Goal: Task Accomplishment & Management: Use online tool/utility

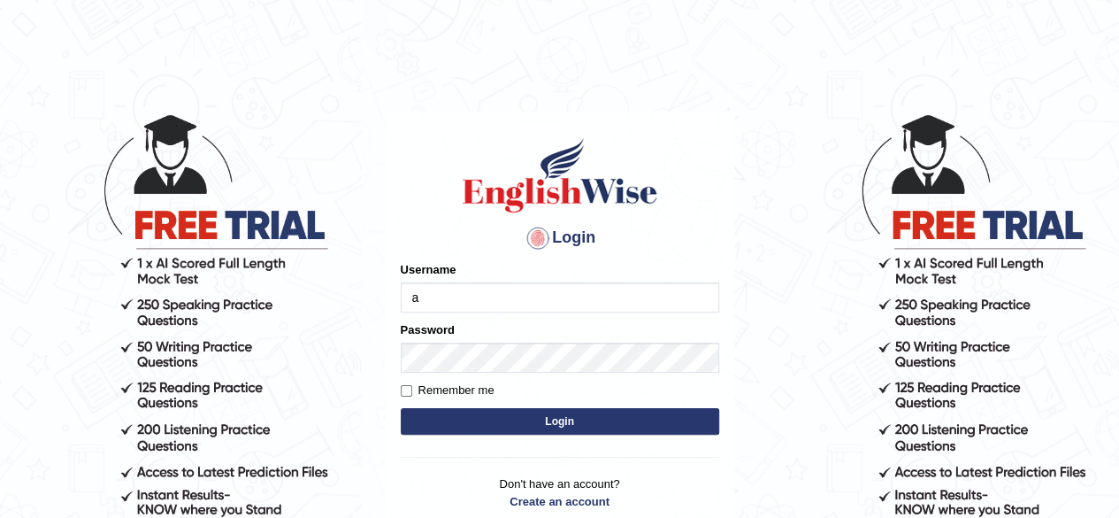
type input "aliameeni110"
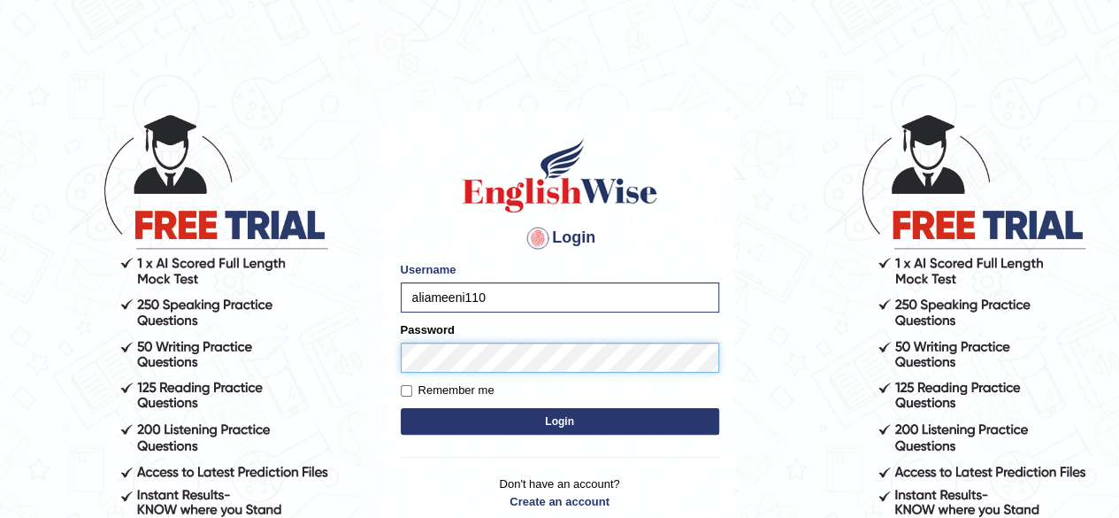
click at [401, 408] on button "Login" at bounding box center [560, 421] width 319 height 27
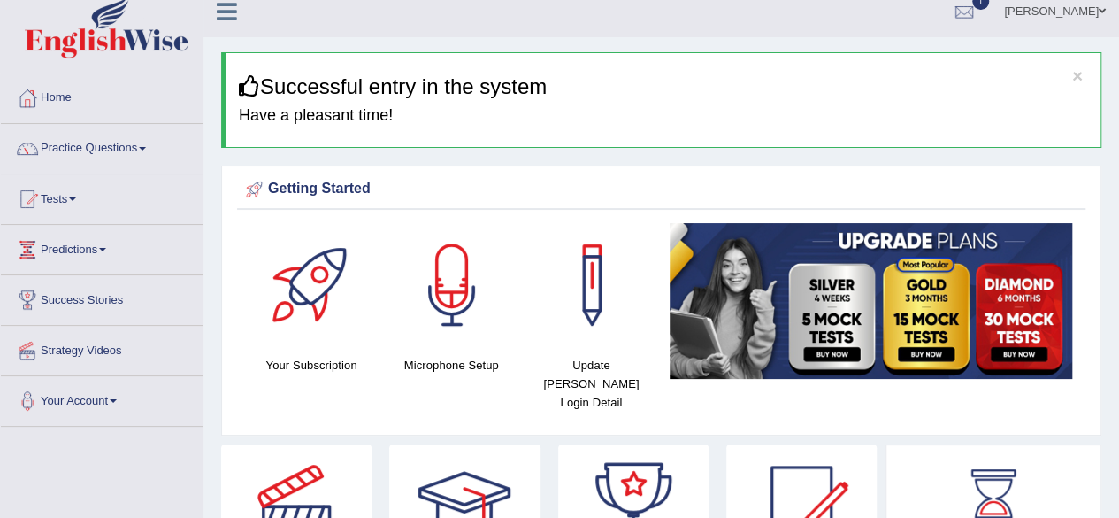
scroll to position [11, 0]
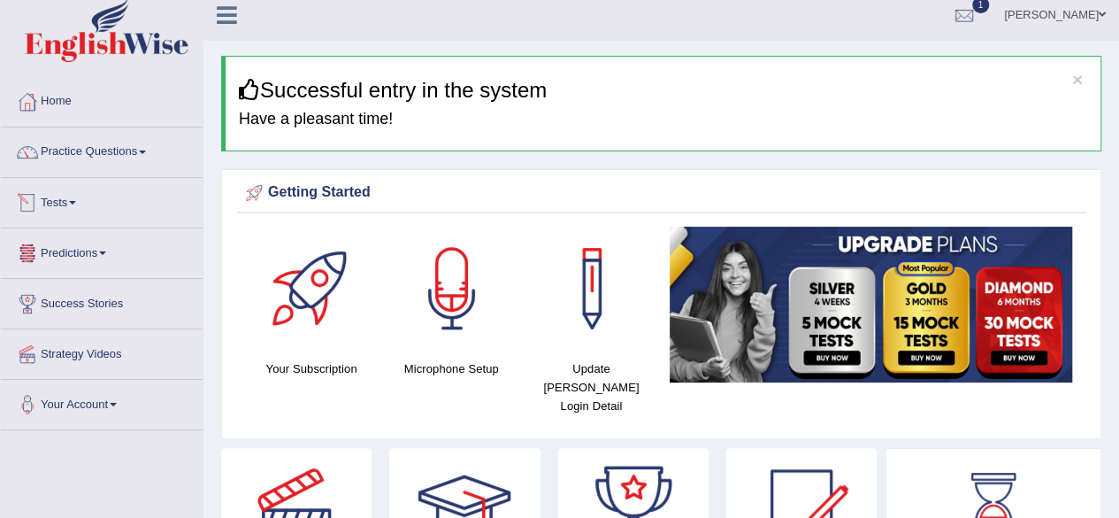
click at [82, 212] on link "Tests" at bounding box center [102, 200] width 202 height 44
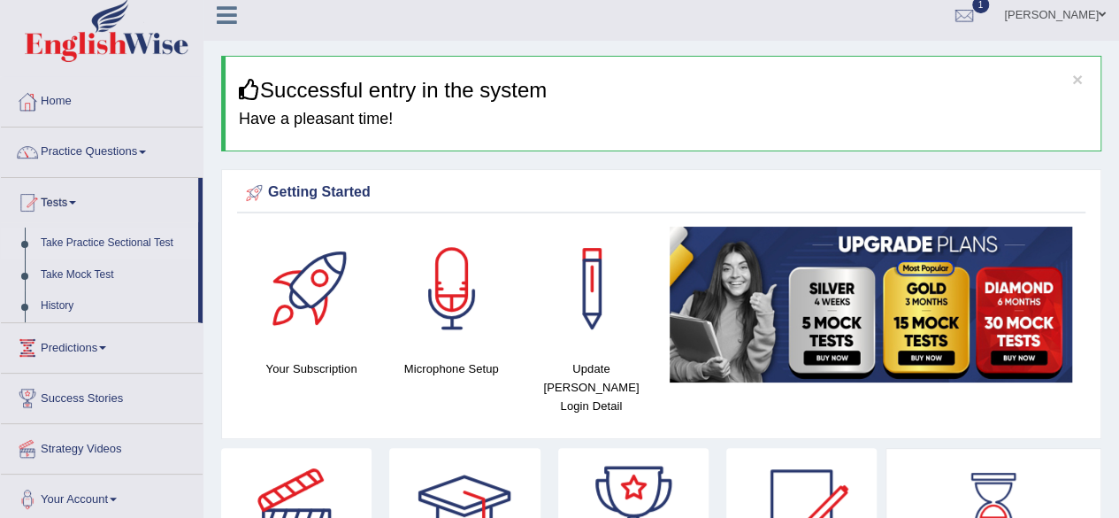
click at [89, 235] on link "Take Practice Sectional Test" at bounding box center [115, 243] width 165 height 32
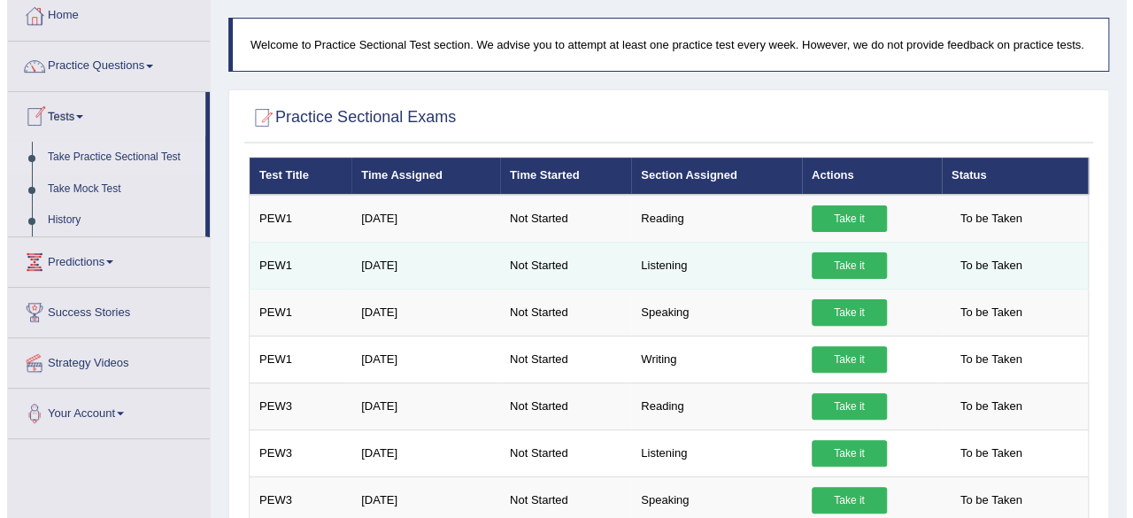
scroll to position [97, 0]
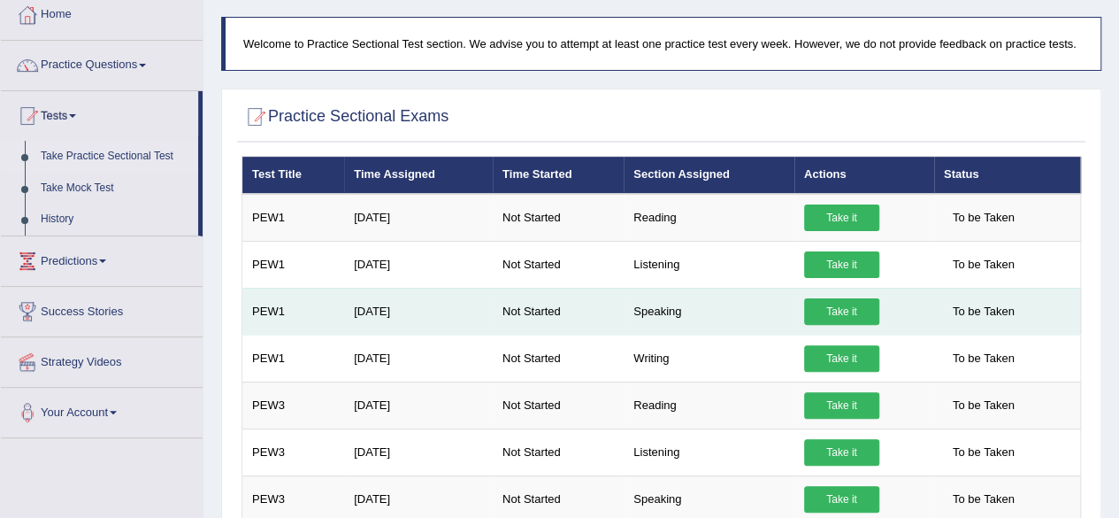
click at [847, 315] on link "Take it" at bounding box center [841, 311] width 75 height 27
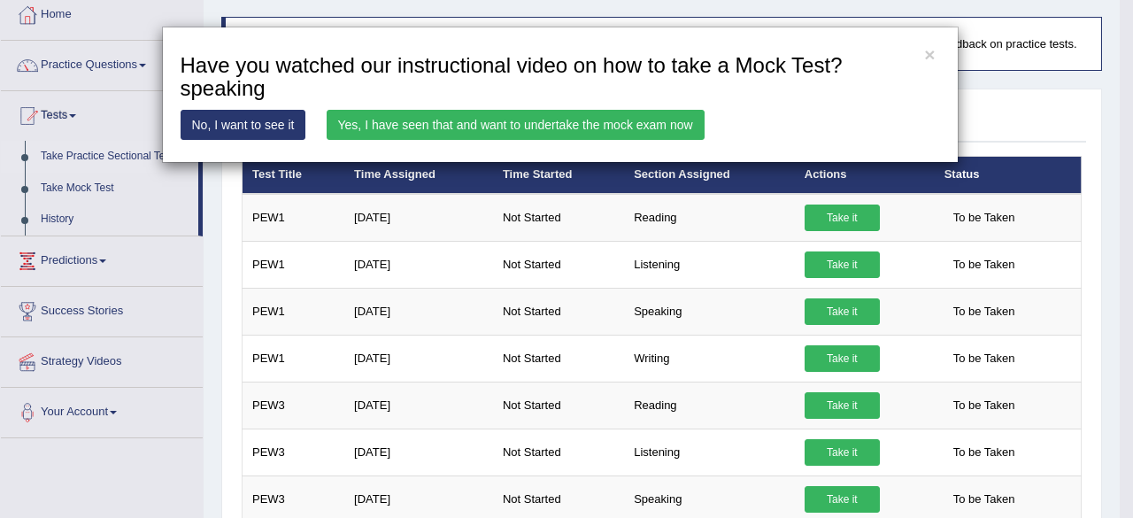
click at [653, 132] on link "Yes, I have seen that and want to undertake the mock exam now" at bounding box center [516, 125] width 378 height 30
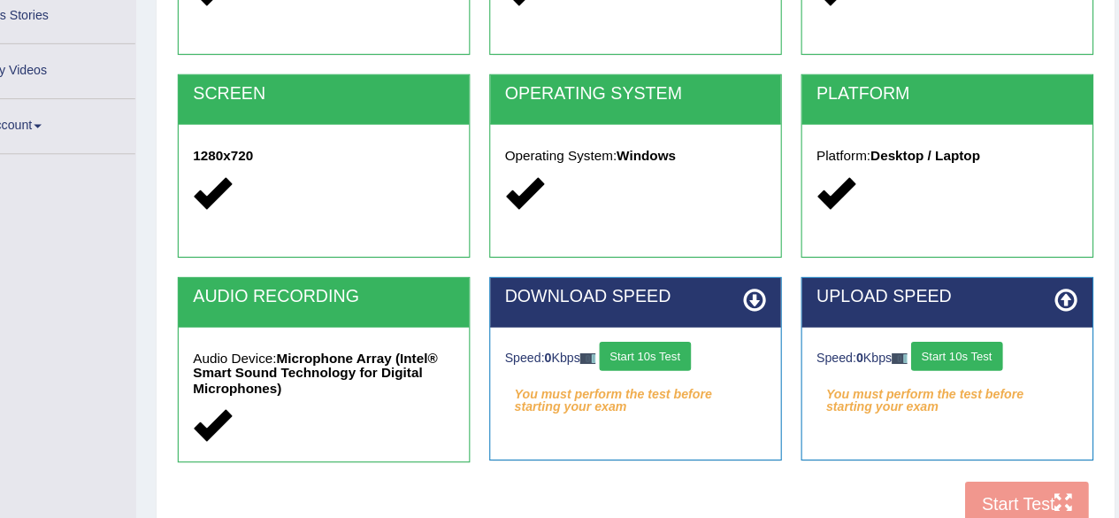
scroll to position [268, 0]
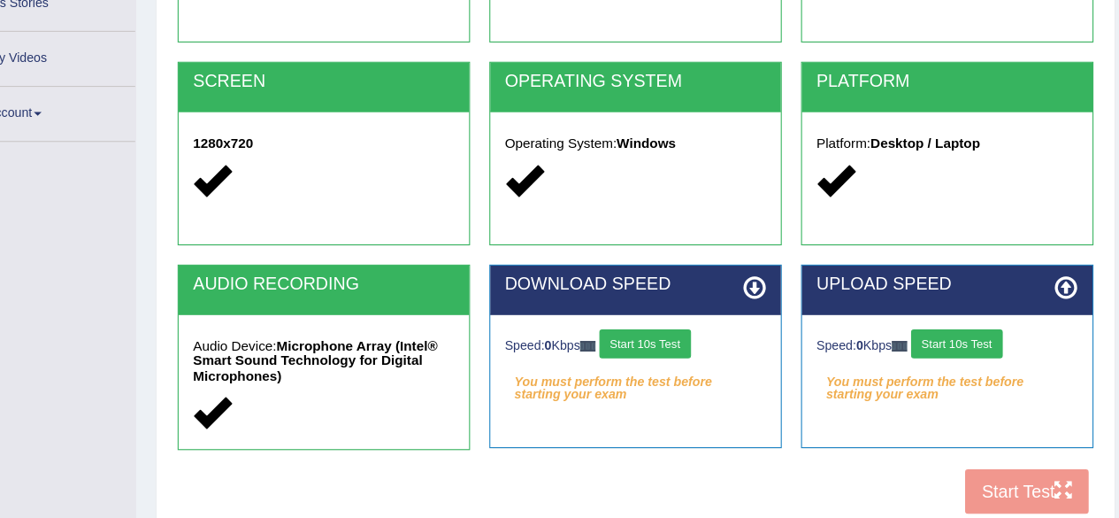
click at [681, 355] on button "Start 10s Test" at bounding box center [670, 357] width 84 height 27
click at [976, 350] on button "Start 10s Test" at bounding box center [956, 357] width 84 height 27
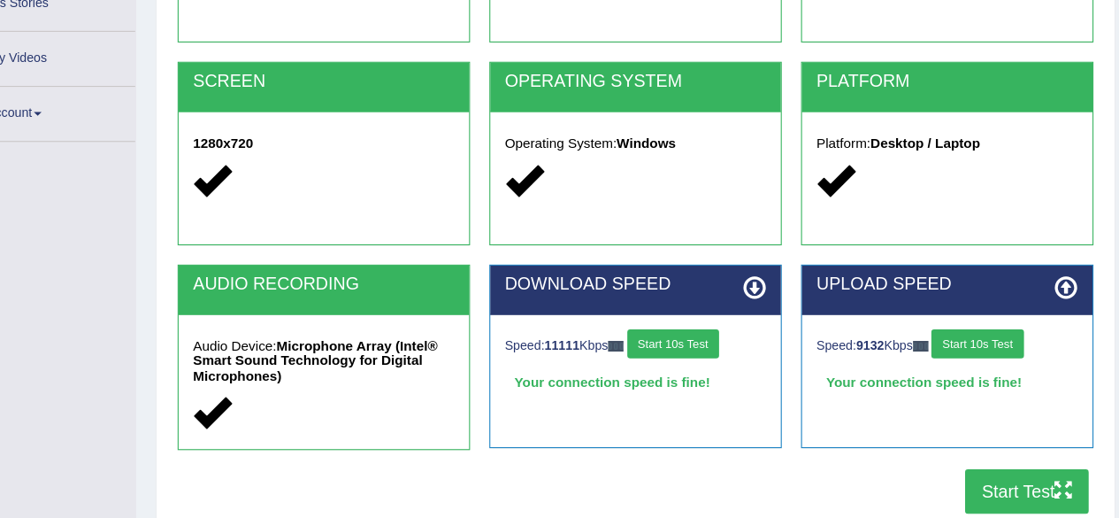
click at [1010, 488] on button "Start Test" at bounding box center [1020, 493] width 113 height 41
